Goal: Obtain resource: Obtain resource

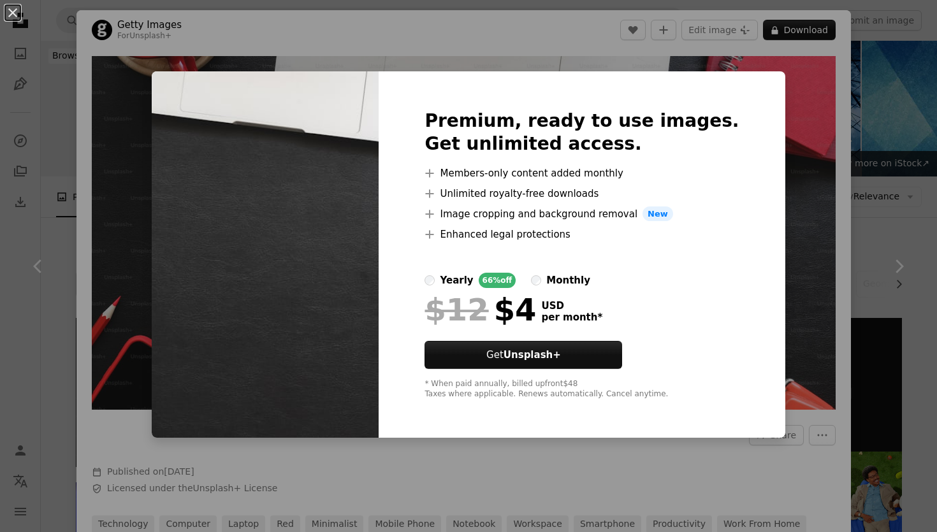
click at [173, 70] on div "An X shape Premium, ready to use images. Get unlimited access. A plus sign Memb…" at bounding box center [468, 266] width 937 height 532
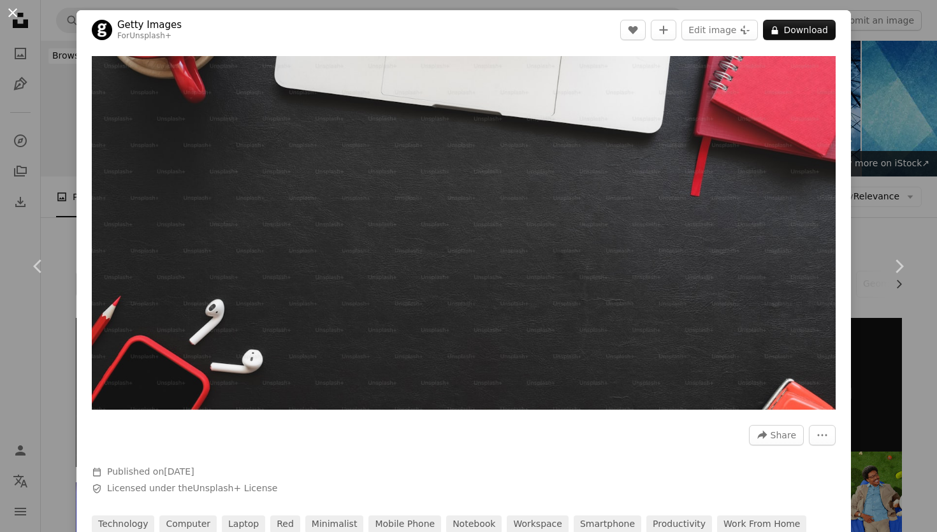
click at [12, 11] on button "An X shape" at bounding box center [12, 12] width 15 height 15
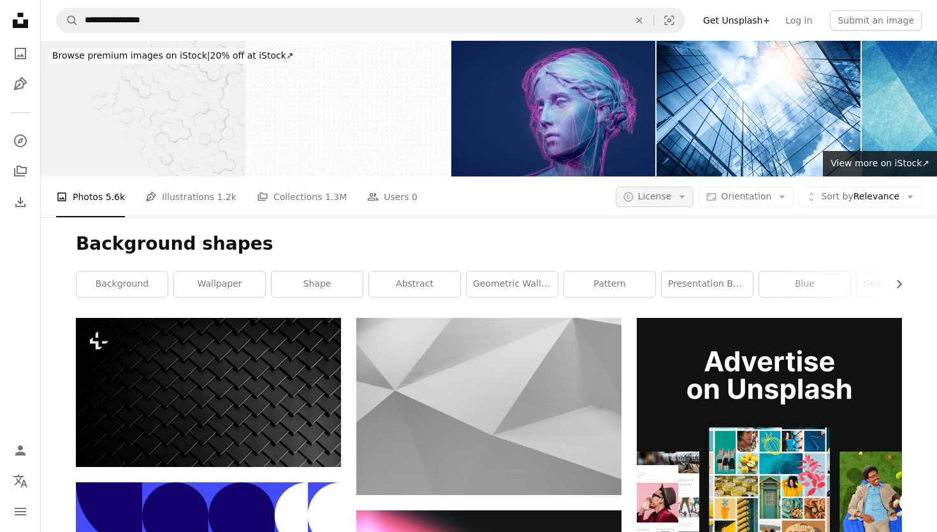
click at [643, 191] on span "License" at bounding box center [655, 196] width 34 height 10
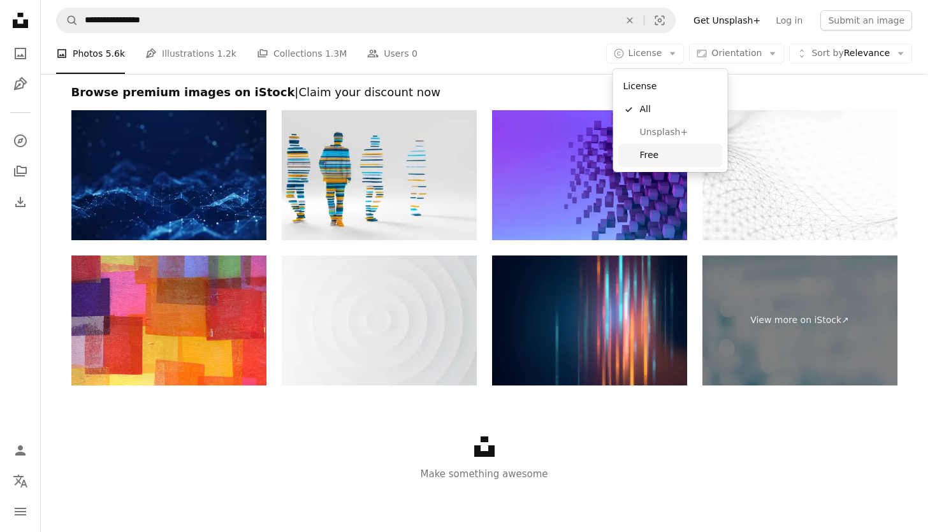
click at [660, 155] on span "Free" at bounding box center [679, 155] width 78 height 13
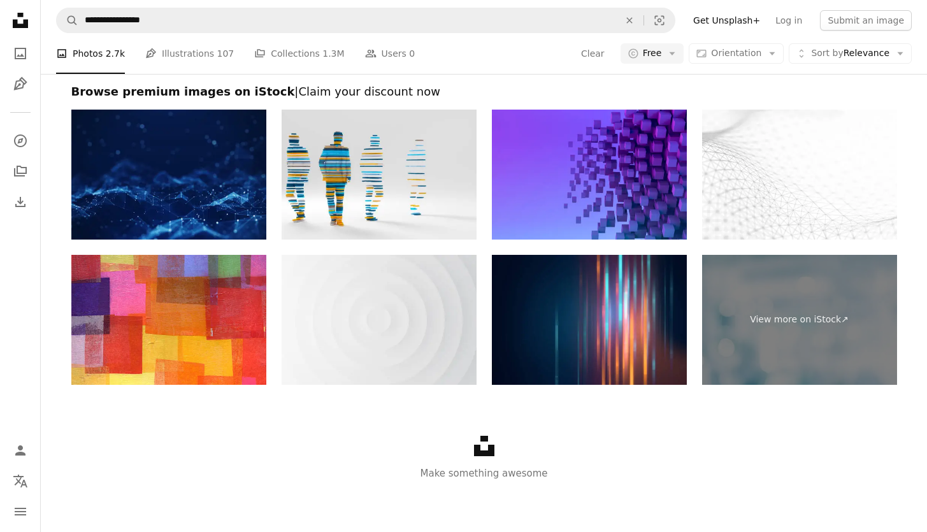
scroll to position [2317, 0]
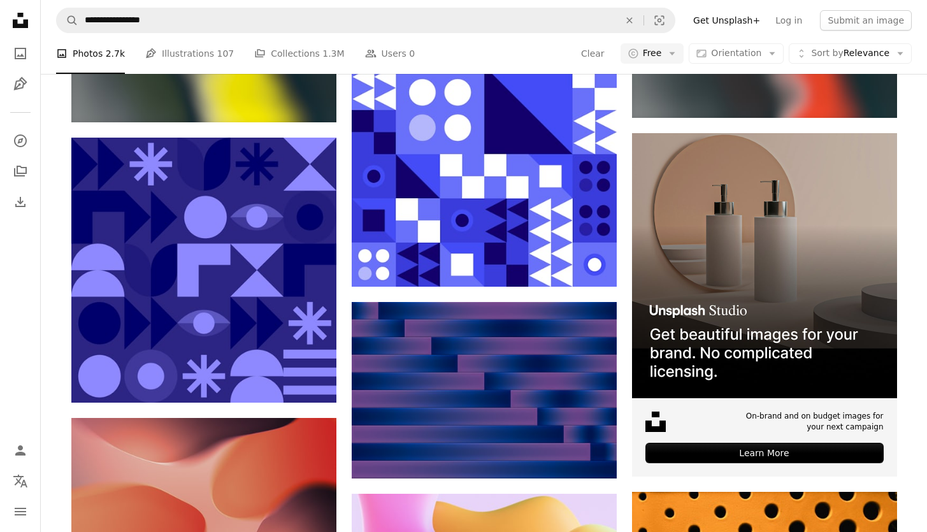
scroll to position [21382, 0]
